Goal: Browse casually: Explore the website without a specific task or goal

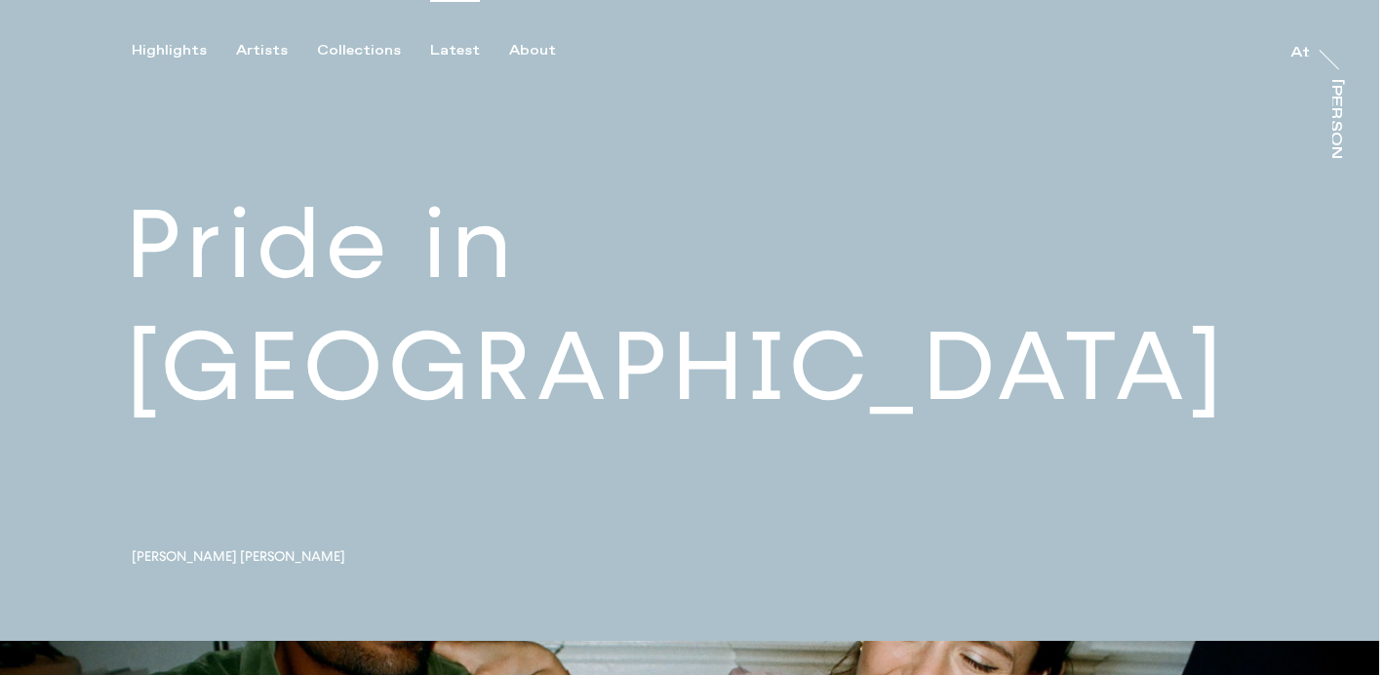
click at [452, 53] on div "Latest" at bounding box center [455, 51] width 50 height 18
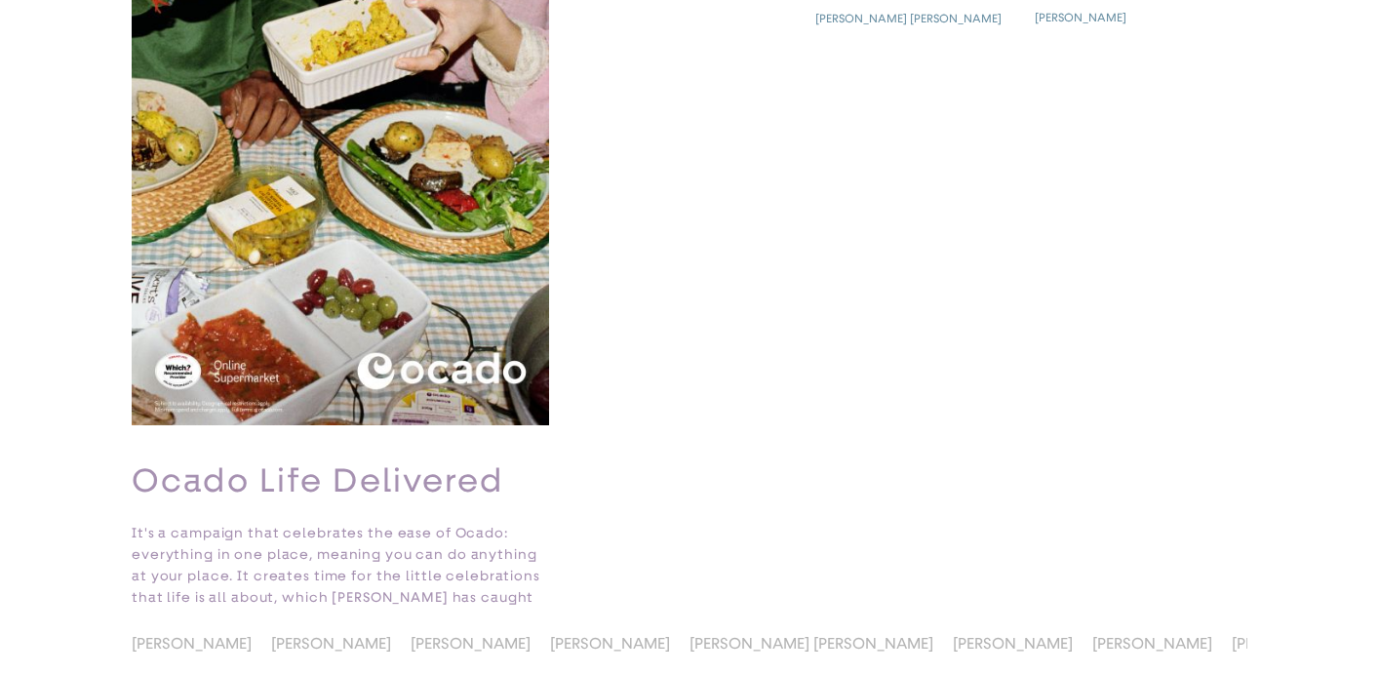
scroll to position [2566, 0]
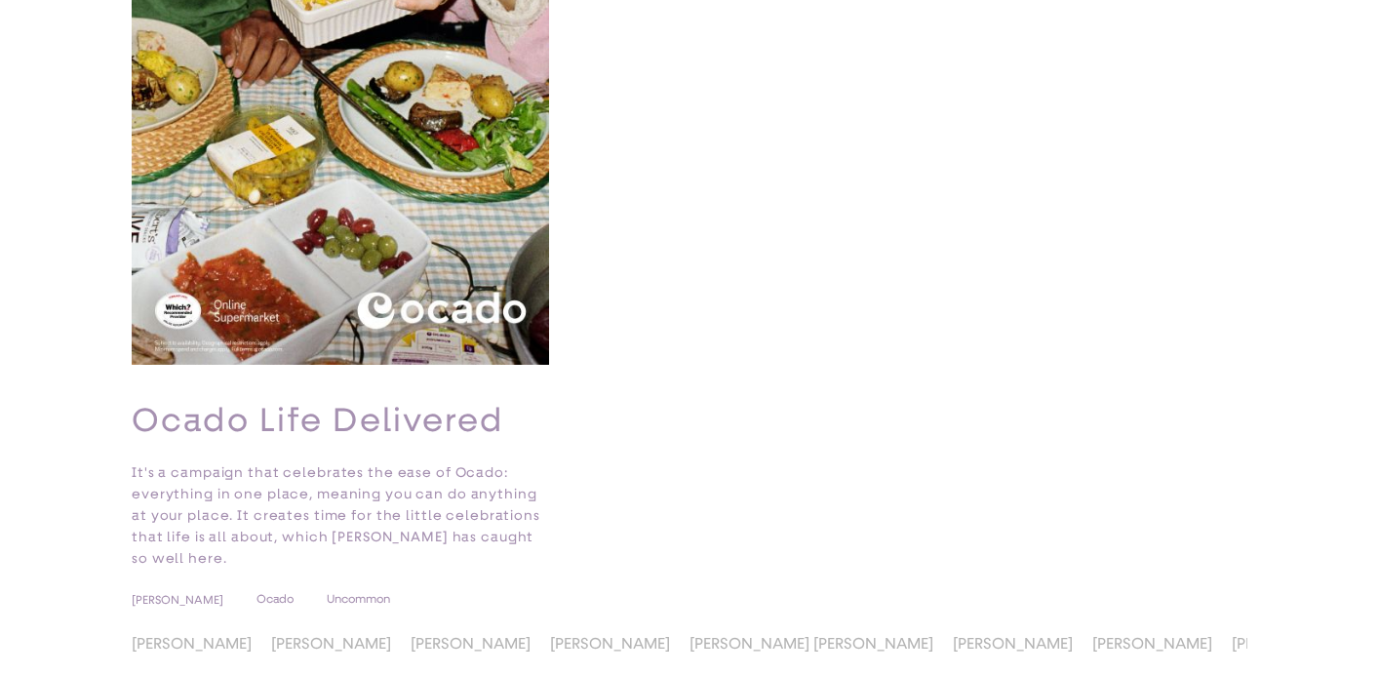
click at [582, 635] on span "[PERSON_NAME]" at bounding box center [610, 643] width 120 height 19
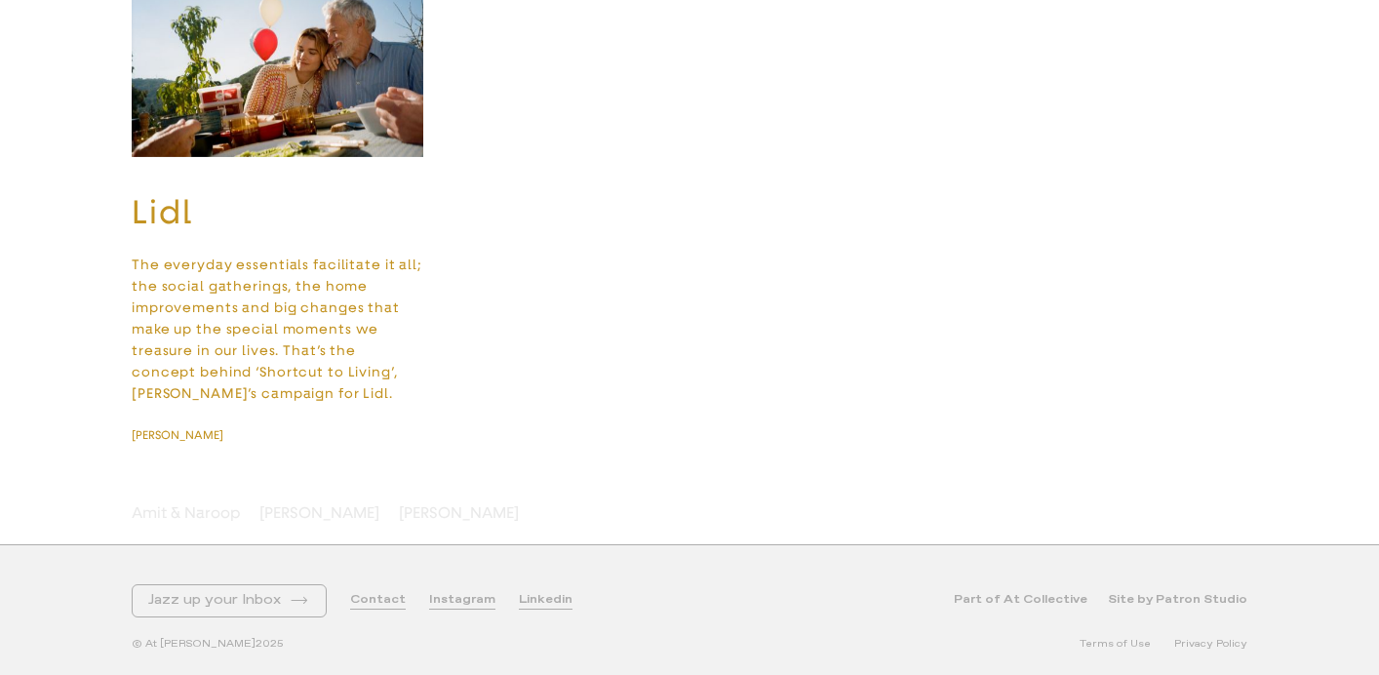
scroll to position [6672, 0]
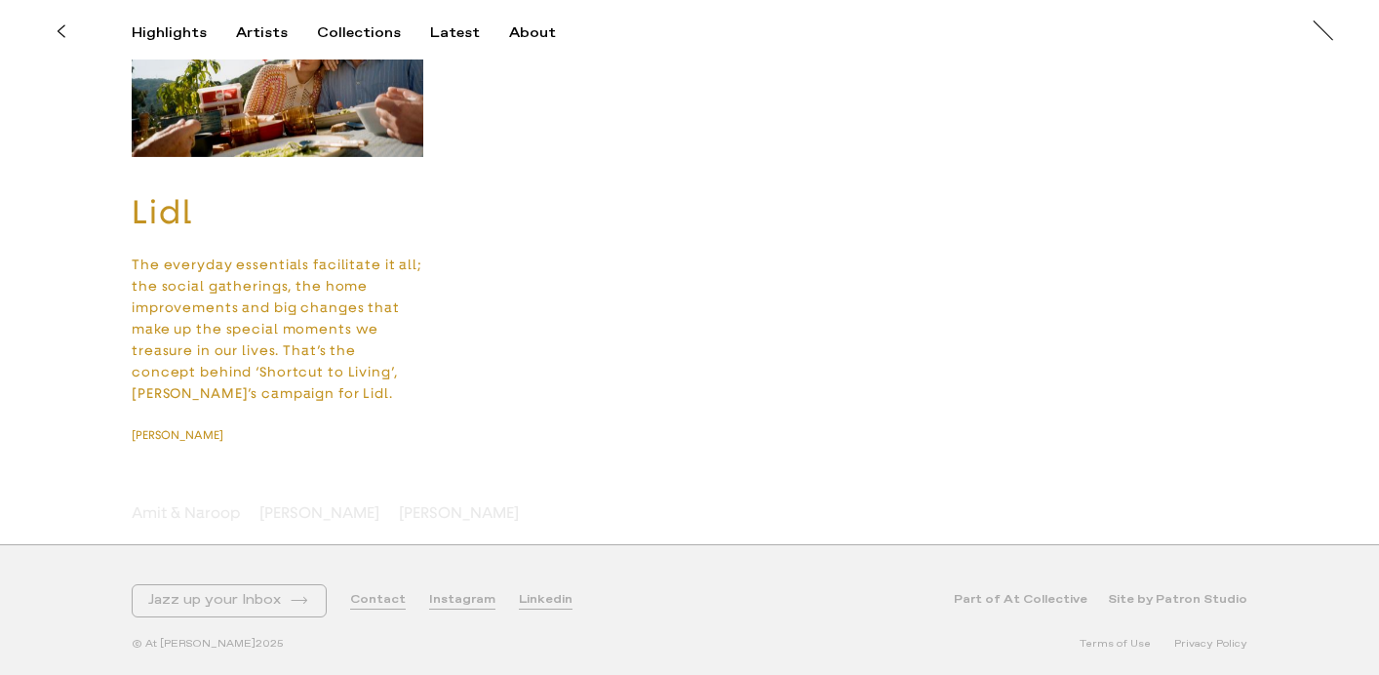
click at [404, 523] on div "Amit & Naroop [PERSON_NAME] Niv [PERSON_NAME]" at bounding box center [689, 513] width 1379 height 62
click at [399, 512] on span "[PERSON_NAME]" at bounding box center [459, 512] width 120 height 19
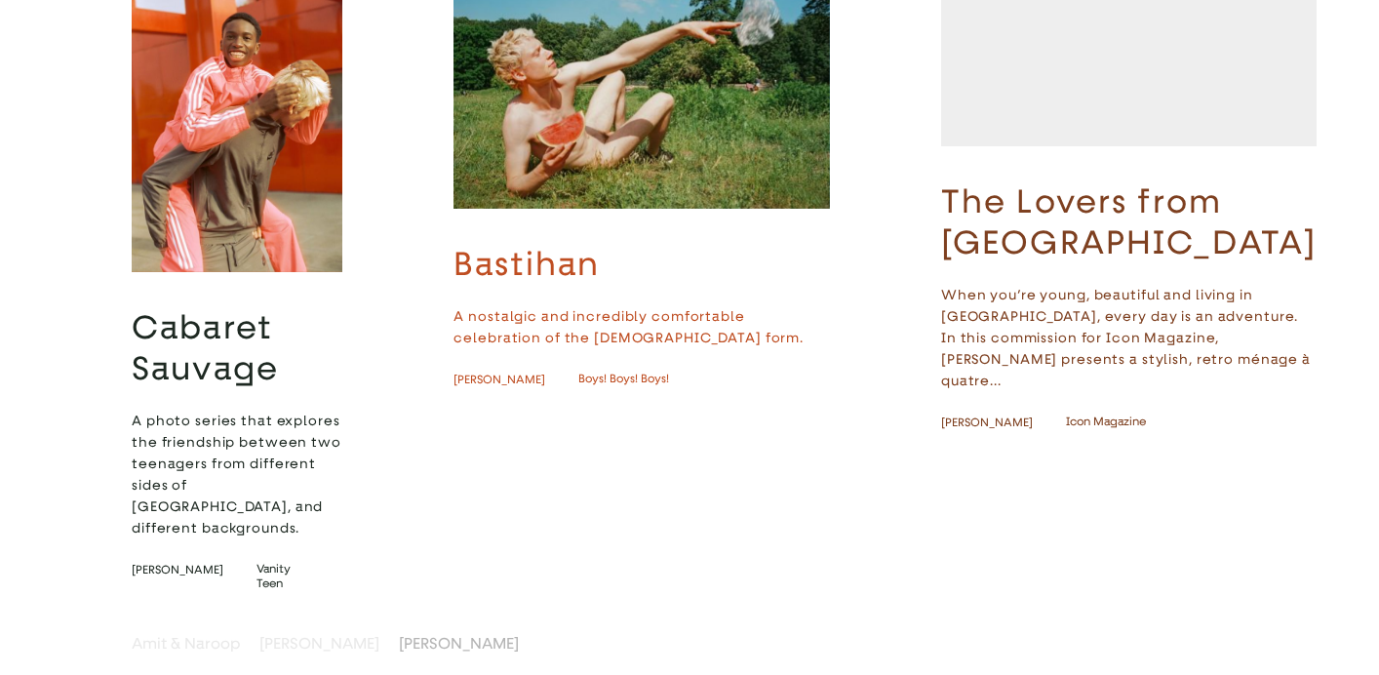
scroll to position [1966, 0]
